Goal: Check status: Check status

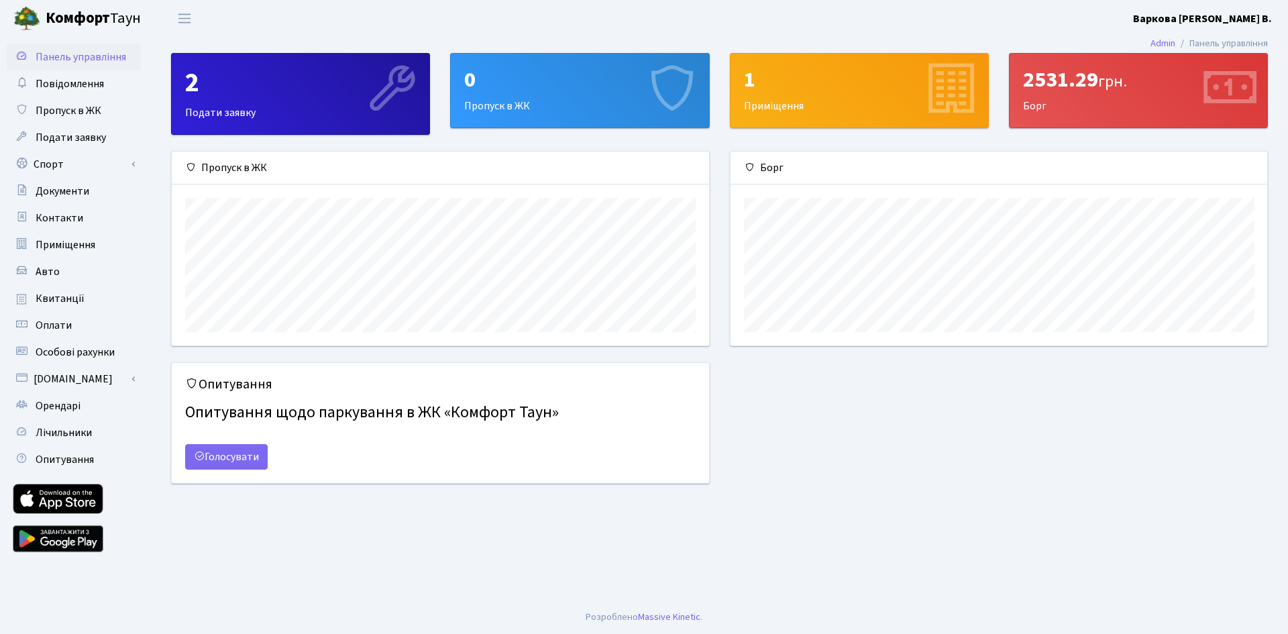
scroll to position [194, 537]
click at [66, 298] on span "Квитанції" at bounding box center [60, 298] width 49 height 15
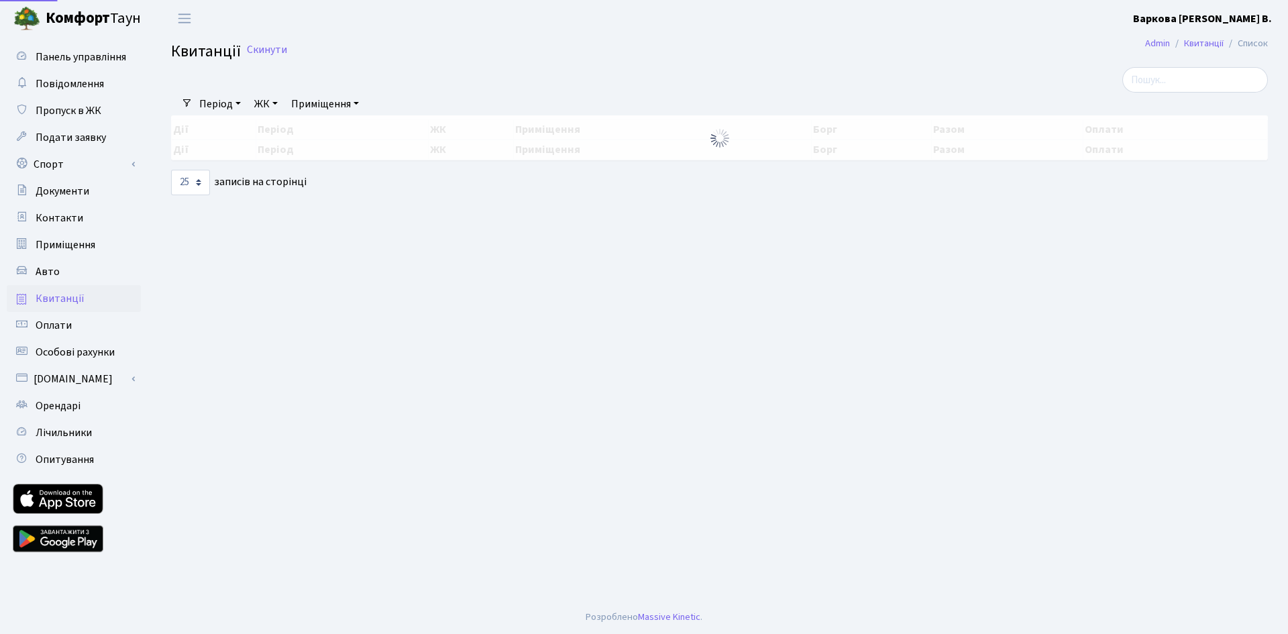
select select "25"
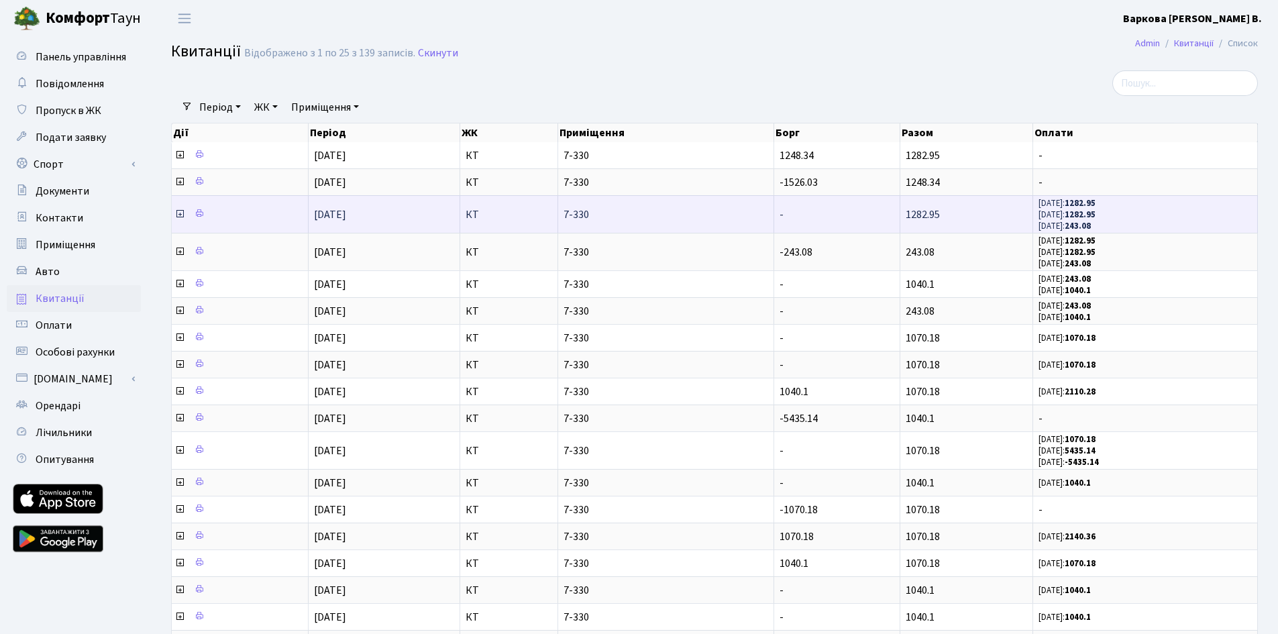
click at [914, 214] on span "1282.95" at bounding box center [923, 214] width 34 height 15
drag, startPoint x: 905, startPoint y: 214, endPoint x: 958, endPoint y: 213, distance: 53.0
click at [958, 213] on td "1282.95" at bounding box center [966, 214] width 133 height 38
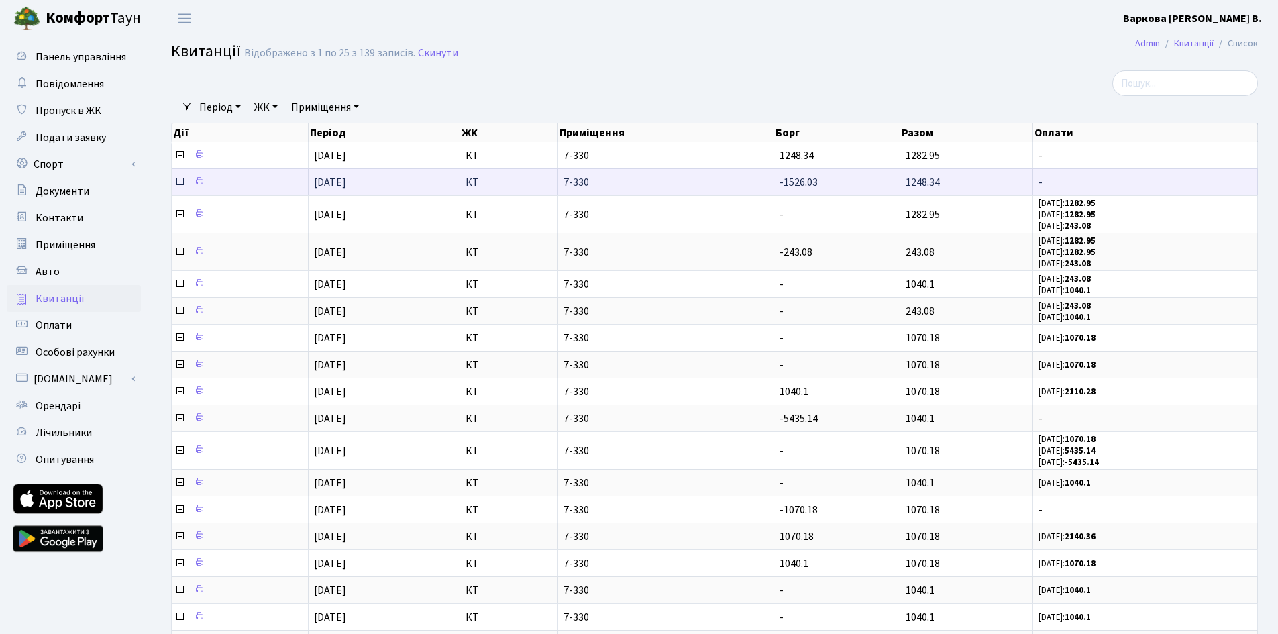
drag, startPoint x: 782, startPoint y: 182, endPoint x: 829, endPoint y: 186, distance: 47.8
click at [828, 185] on td "-1526.03" at bounding box center [837, 181] width 126 height 27
